Goal: Task Accomplishment & Management: Use online tool/utility

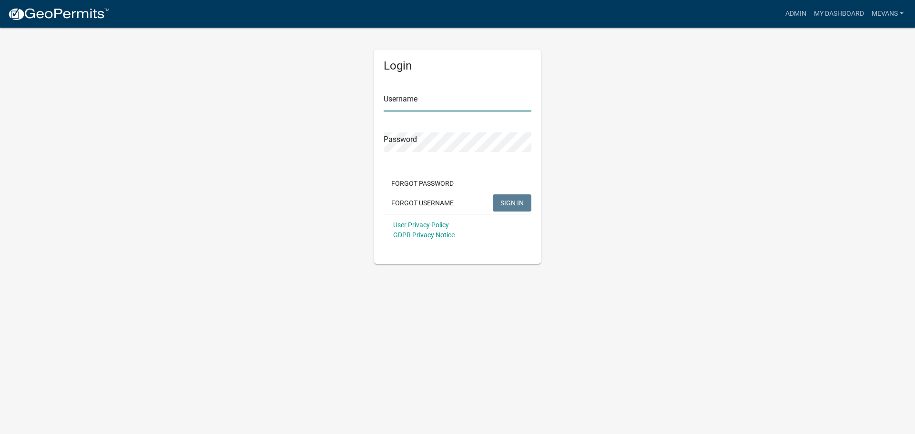
type input "Mevans"
click at [504, 201] on span "SIGN IN" at bounding box center [511, 203] width 23 height 8
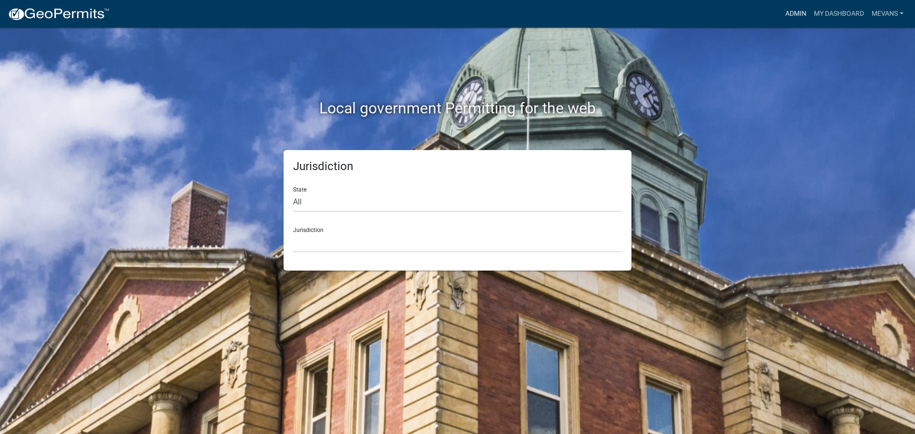
click at [796, 13] on link "Admin" at bounding box center [796, 14] width 29 height 18
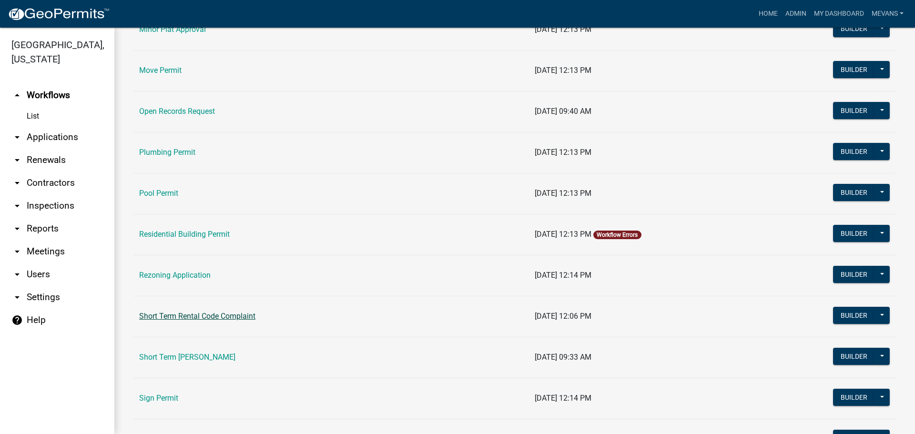
scroll to position [1001, 0]
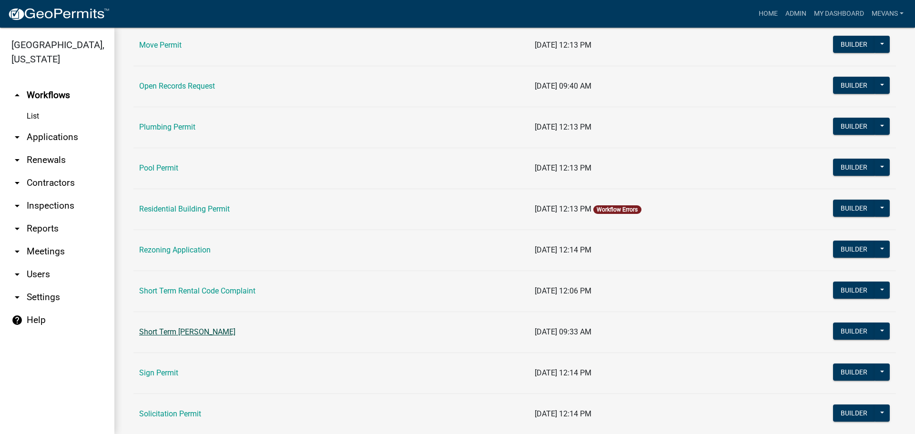
click at [195, 329] on link "Short Term [PERSON_NAME]" at bounding box center [187, 331] width 96 height 9
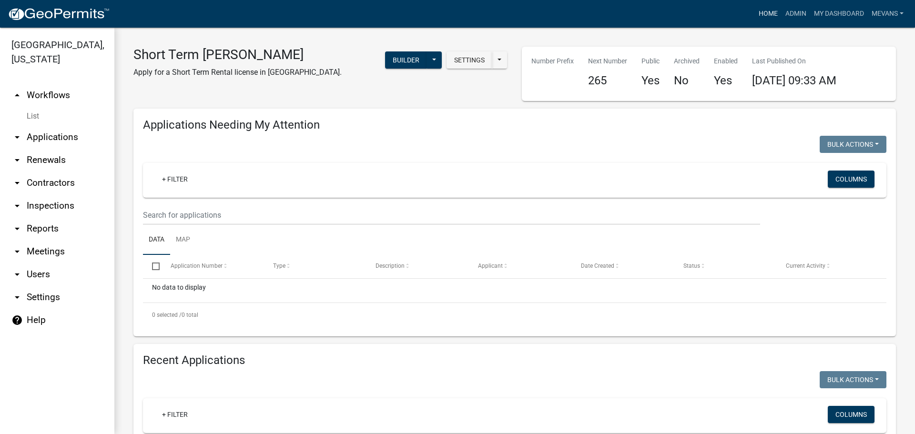
click at [758, 13] on link "Home" at bounding box center [768, 14] width 27 height 18
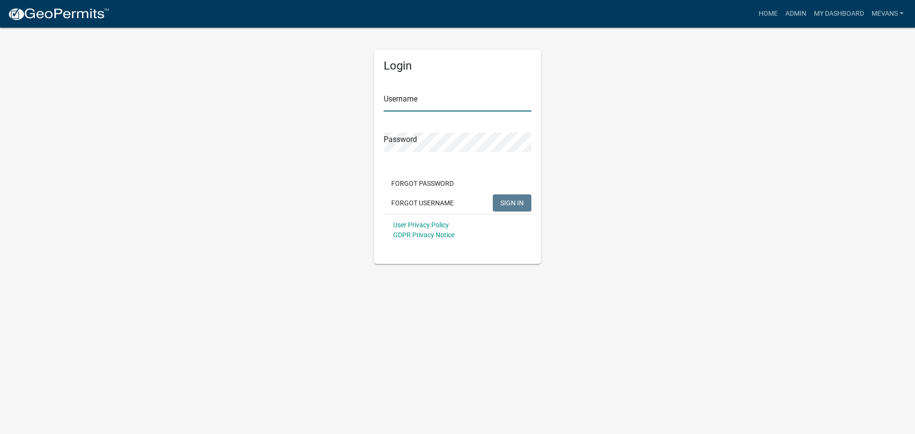
type input "Mevans"
click at [520, 211] on button "SIGN IN" at bounding box center [512, 202] width 39 height 17
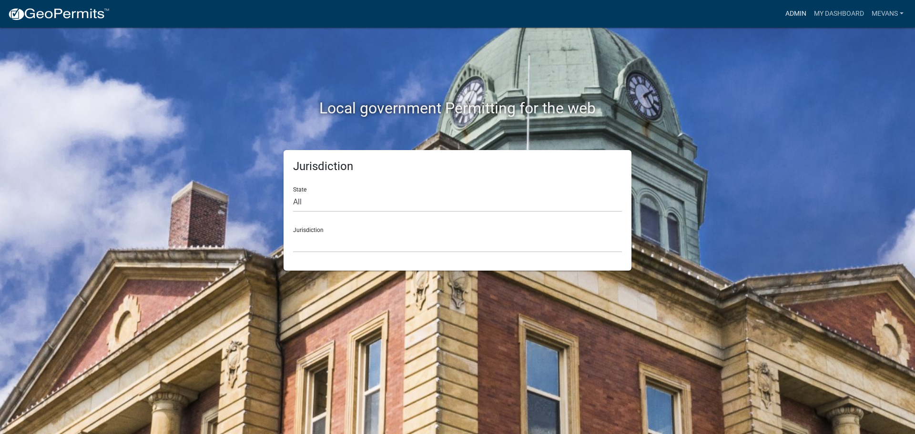
click at [787, 7] on link "Admin" at bounding box center [796, 14] width 29 height 18
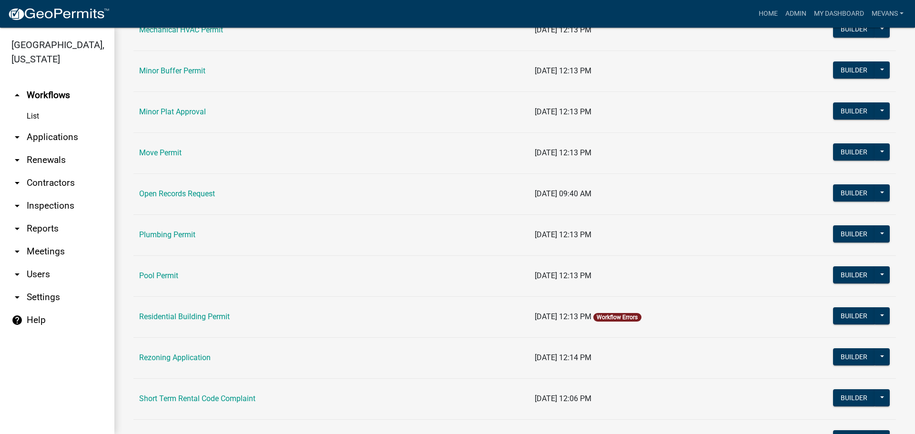
scroll to position [1096, 0]
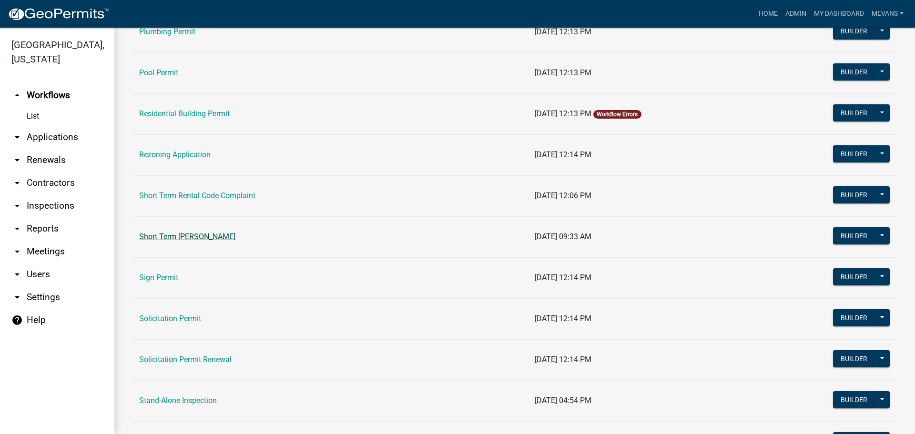
click at [206, 235] on link "Short Term [PERSON_NAME]" at bounding box center [187, 236] width 96 height 9
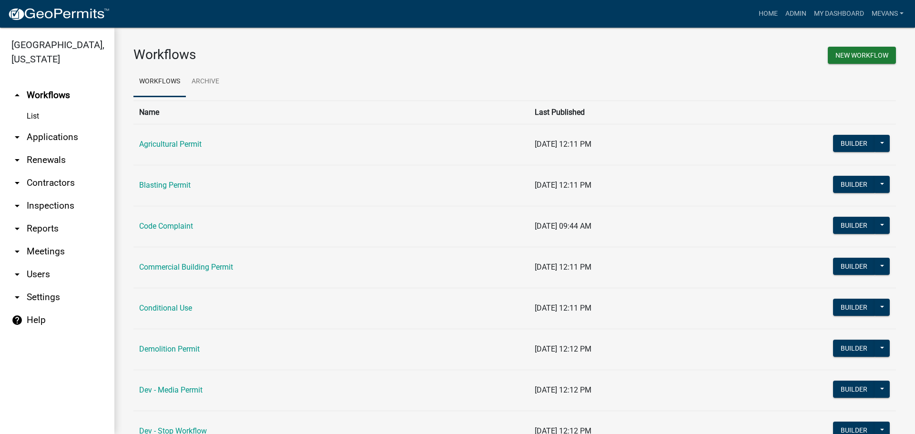
click at [206, 235] on main "Workflows New Workflow Workflows Archive Name Last Published Agricultural Permi…" at bounding box center [514, 231] width 801 height 407
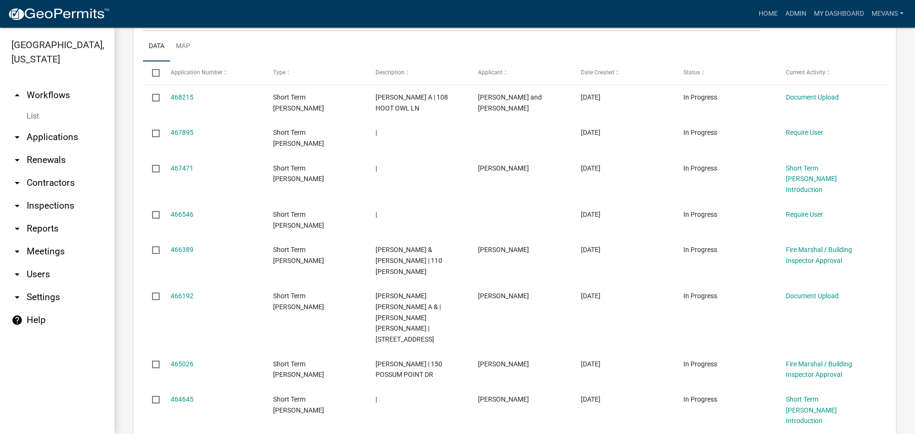
scroll to position [810, 0]
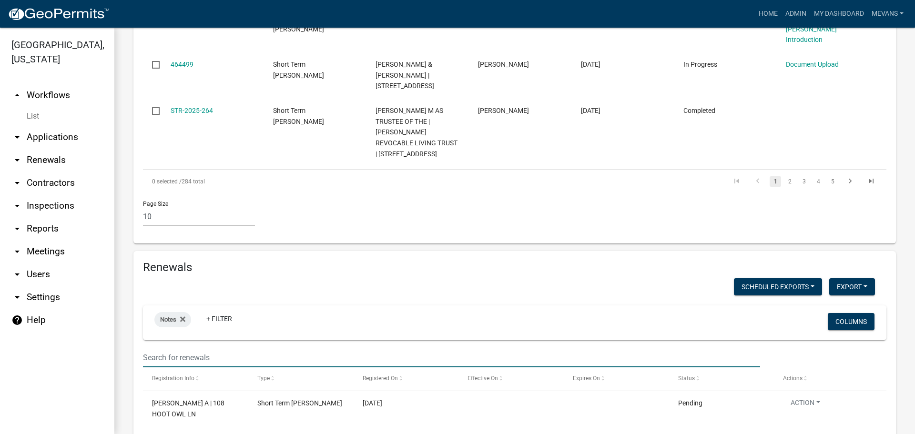
click at [200, 348] on input "text" at bounding box center [451, 358] width 617 height 20
drag, startPoint x: 190, startPoint y: 318, endPoint x: 110, endPoint y: 323, distance: 80.7
click at [111, 323] on div "[GEOGRAPHIC_DATA], [US_STATE] arrow_drop_up Workflows List arrow_drop_down Appl…" at bounding box center [457, 231] width 915 height 407
type input "328 dee"
